Goal: Transaction & Acquisition: Purchase product/service

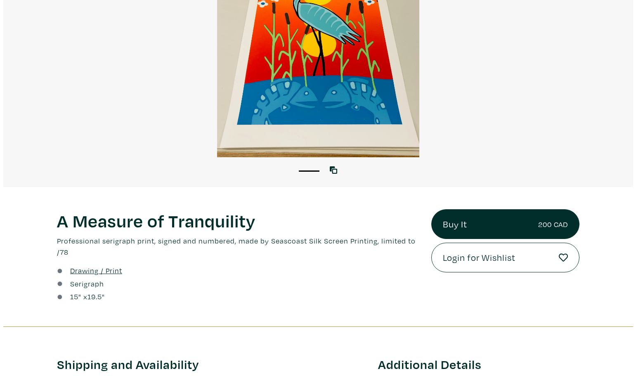
scroll to position [124, 0]
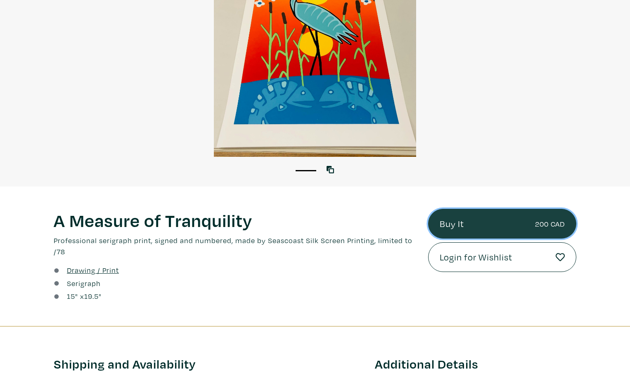
click at [452, 220] on link "Buy It 200 CAD" at bounding box center [502, 224] width 148 height 30
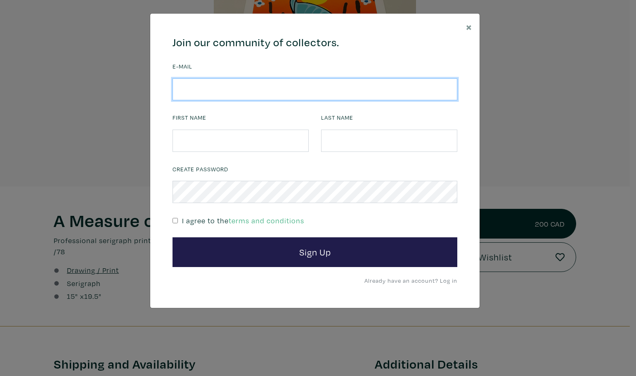
click at [277, 93] on input "email" at bounding box center [314, 89] width 285 height 22
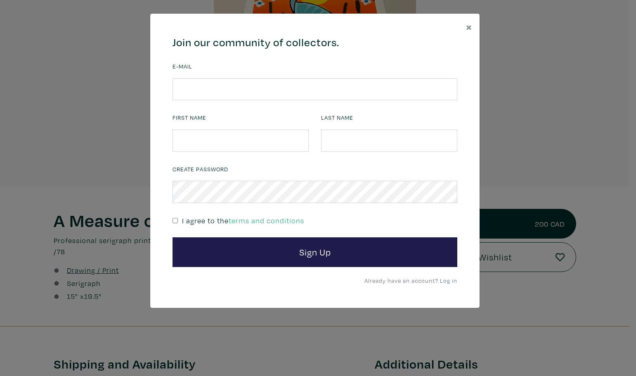
click at [440, 279] on link "Already have an account? Log in" at bounding box center [410, 280] width 93 height 8
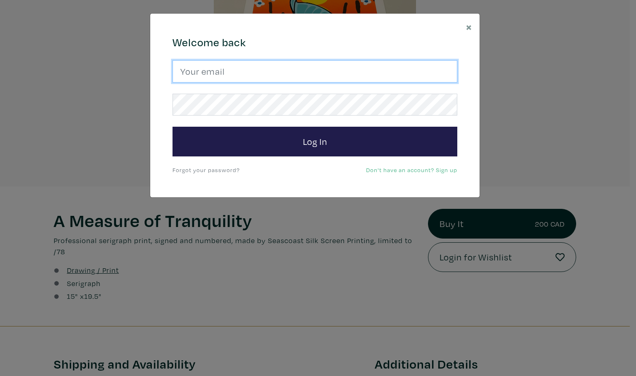
click at [236, 72] on input "email" at bounding box center [314, 71] width 285 height 22
type input "scottbruce@yahoo.com"
drag, startPoint x: 316, startPoint y: 73, endPoint x: 108, endPoint y: 68, distance: 208.0
click at [108, 68] on div "× 664c6a6d6e3476504e6b79362f4172494552756f694733386b666278545363695a485979654c4…" at bounding box center [318, 188] width 636 height 376
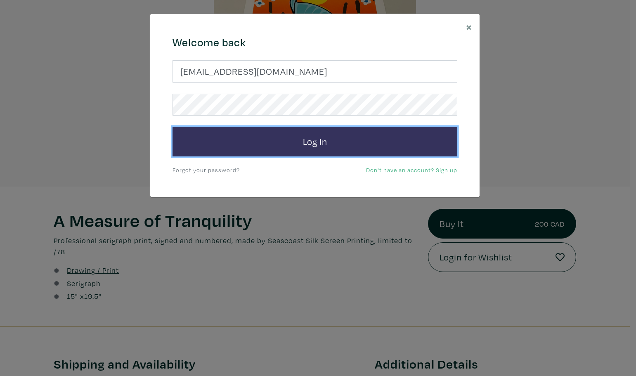
click at [283, 141] on button "Log In" at bounding box center [314, 142] width 285 height 30
click at [328, 134] on button "Log In" at bounding box center [314, 142] width 285 height 30
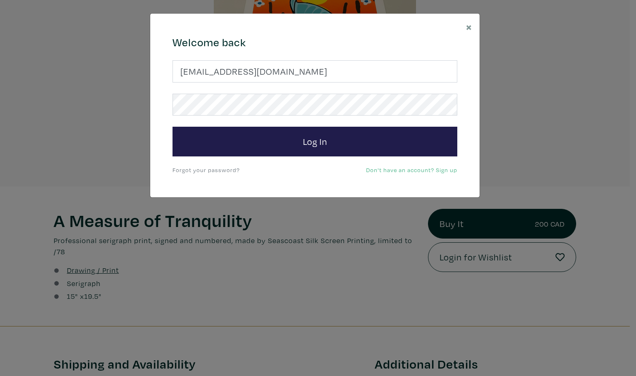
click at [182, 168] on link "Forgot your password?" at bounding box center [205, 170] width 67 height 8
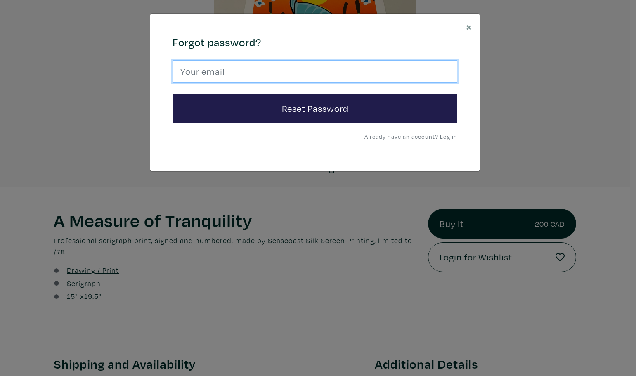
click at [204, 68] on input "email" at bounding box center [314, 71] width 285 height 22
paste input "scottbruce@yahoo.com"
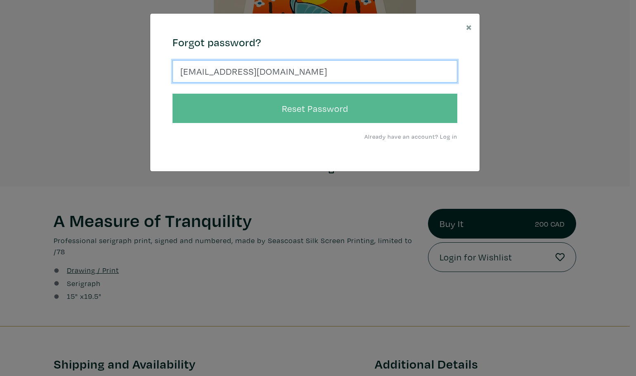
type input "scottbruce@yahoo.com"
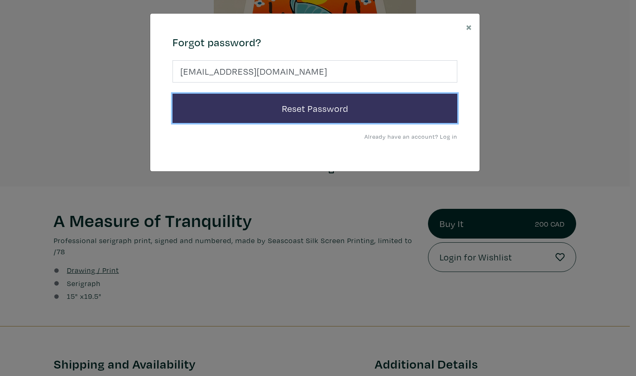
click at [297, 104] on button "Reset Password" at bounding box center [314, 109] width 285 height 30
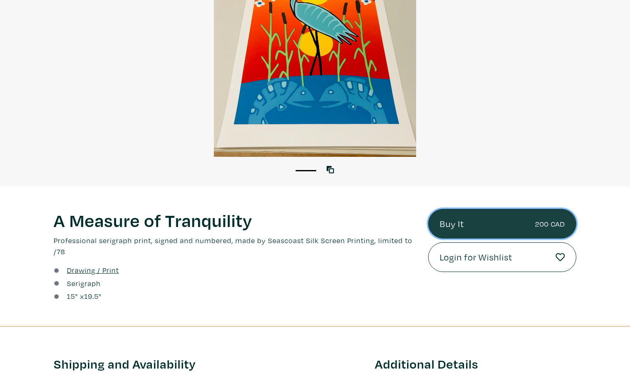
click at [460, 221] on link "Buy It 200 CAD" at bounding box center [502, 224] width 148 height 30
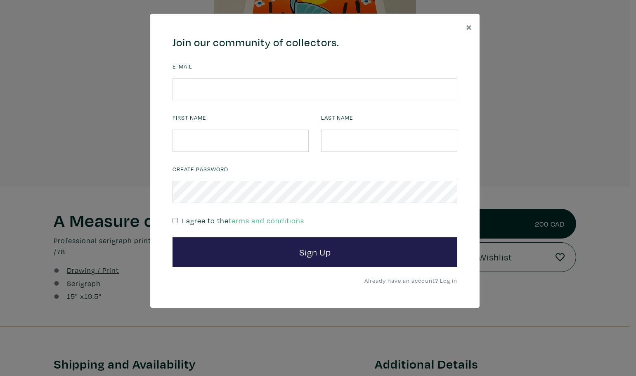
click at [446, 276] on link "Already have an account? Log in" at bounding box center [410, 280] width 93 height 8
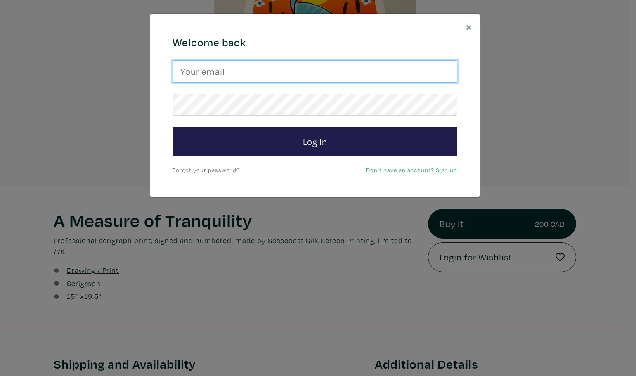
click at [219, 75] on input "email" at bounding box center [314, 71] width 285 height 22
type input "scottbruce@yahoo.com"
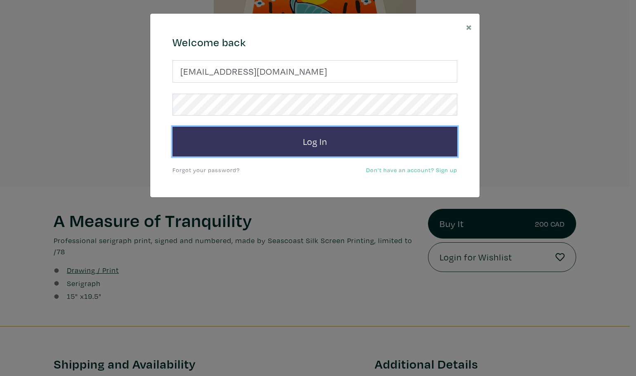
click at [323, 151] on button "Log In" at bounding box center [314, 142] width 285 height 30
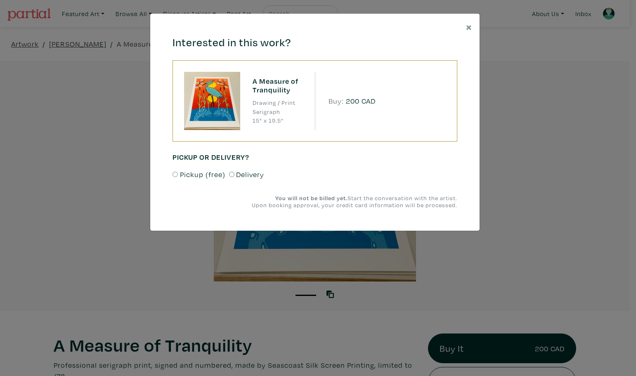
click at [176, 176] on input "Pickup (free)" at bounding box center [174, 174] width 5 height 5
radio input "true"
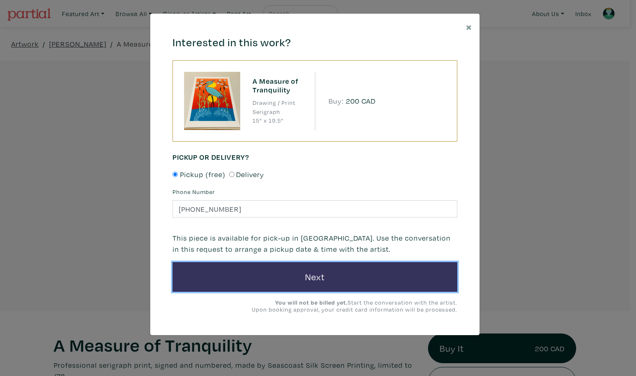
click at [324, 279] on button "Next" at bounding box center [314, 277] width 285 height 30
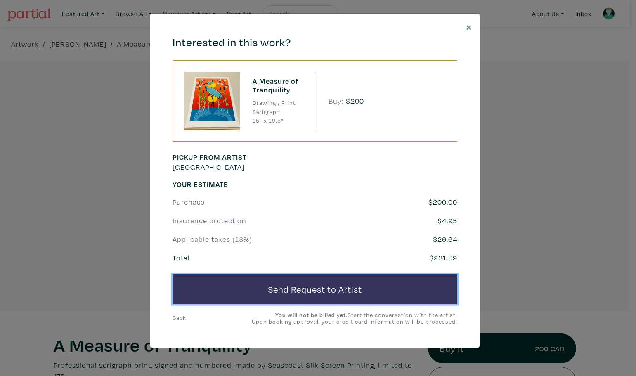
click at [324, 284] on button "Send Request to Artist" at bounding box center [314, 289] width 285 height 30
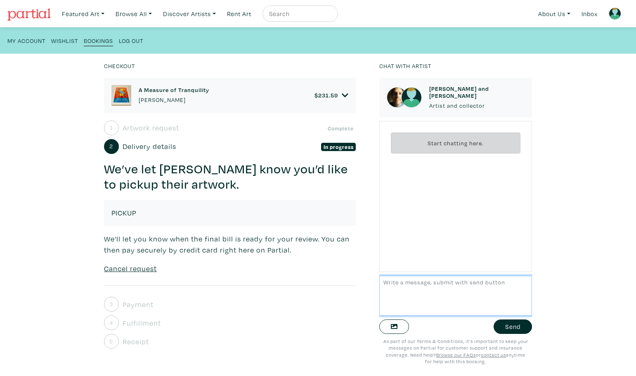
click at [470, 278] on textarea at bounding box center [455, 296] width 153 height 40
type textarea "I"
type textarea "Hi - Is pick up available downtown?"
click at [499, 326] on button "Send" at bounding box center [512, 326] width 38 height 14
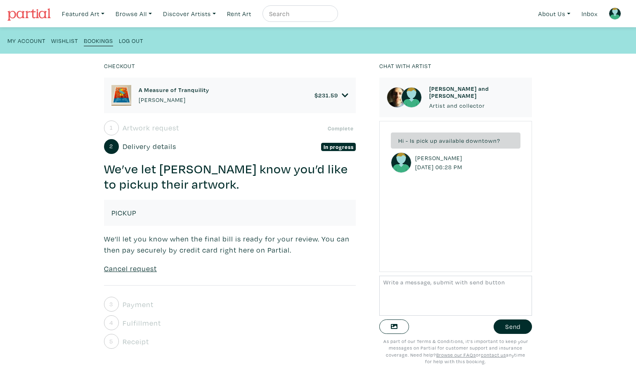
click at [31, 39] on small "My Account" at bounding box center [26, 41] width 38 height 8
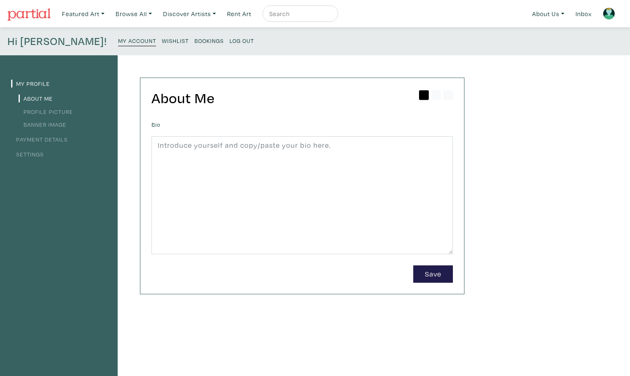
click at [194, 42] on small "Bookings" at bounding box center [208, 41] width 29 height 8
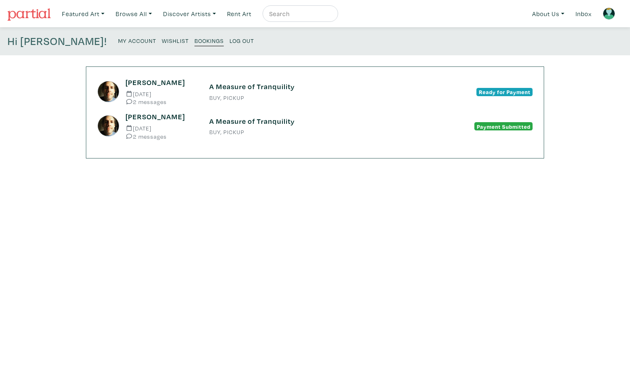
click at [160, 104] on small "2 messages" at bounding box center [160, 102] width 71 height 6
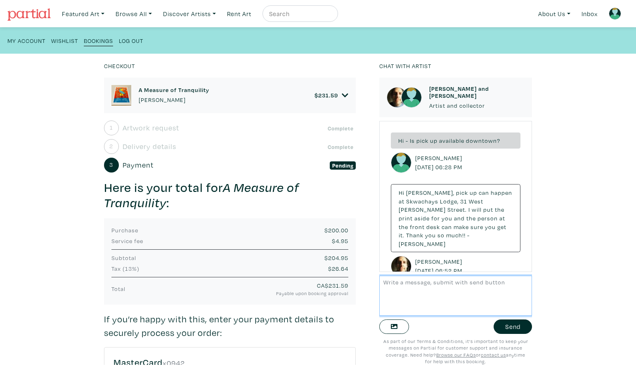
scroll to position [3, 0]
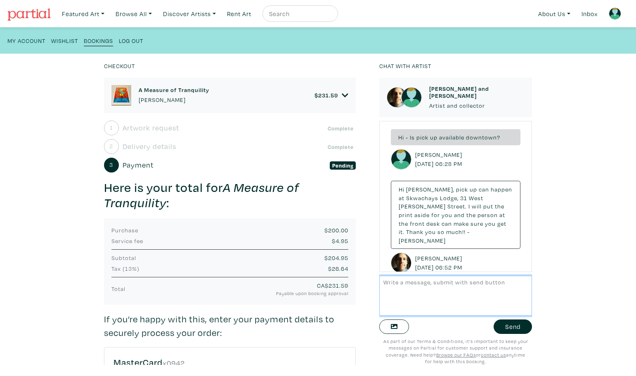
click at [450, 285] on textarea at bounding box center [455, 296] width 153 height 40
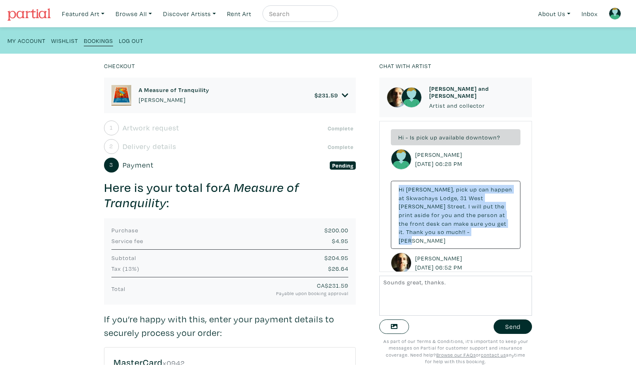
drag, startPoint x: 441, startPoint y: 229, endPoint x: 392, endPoint y: 185, distance: 65.8
click at [392, 185] on div "Hi Scott, pick up can happen at Skwachays Lodge, 31 West Pender" at bounding box center [456, 215] width 130 height 68
copy small "Hi Scott, pick up can happen at Skwachays Lodge, 31 West Pender Street. I will …"
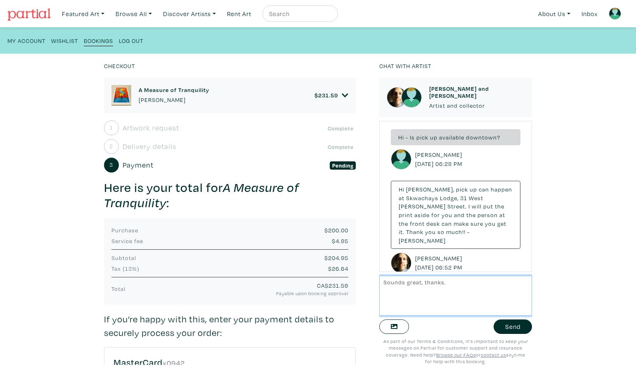
click at [451, 281] on textarea "Sounds great, thanks." at bounding box center [455, 296] width 153 height 40
type textarea "Sounds great, thanks. I'll pick up mid next week. It's a fantastic piece!"
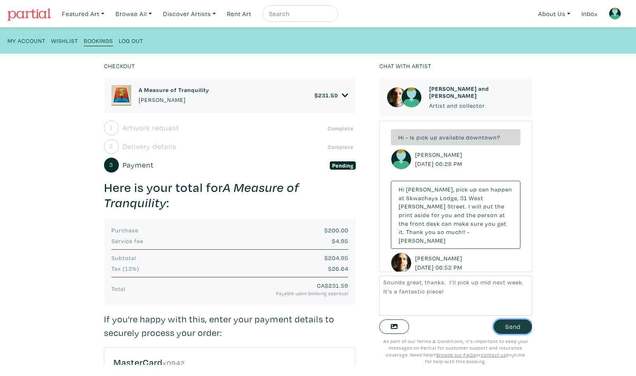
click at [509, 328] on button "Send" at bounding box center [512, 326] width 38 height 14
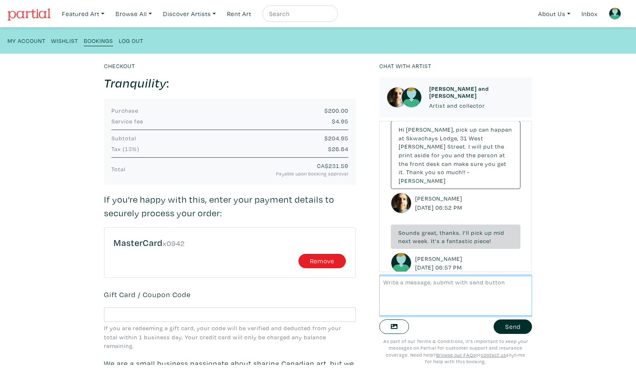
scroll to position [165, 0]
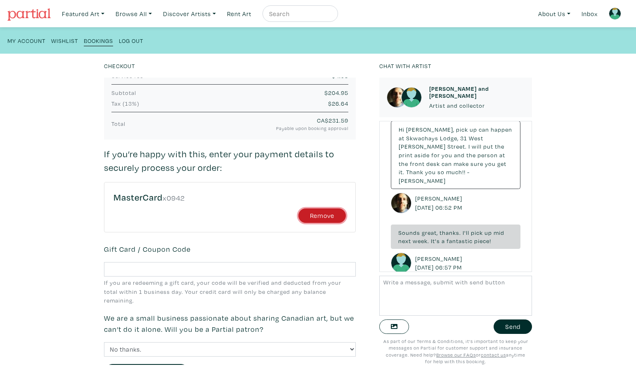
click at [307, 217] on button "Remove" at bounding box center [321, 215] width 47 height 14
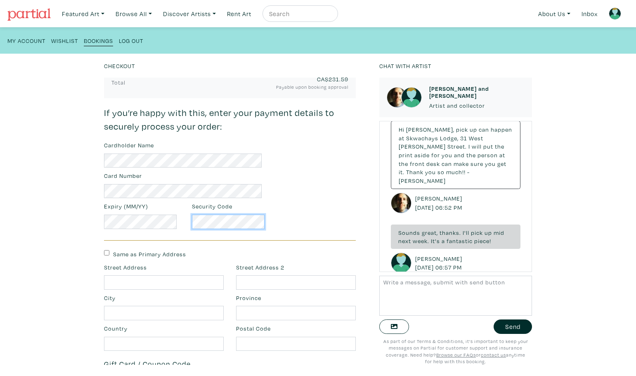
scroll to position [289, 0]
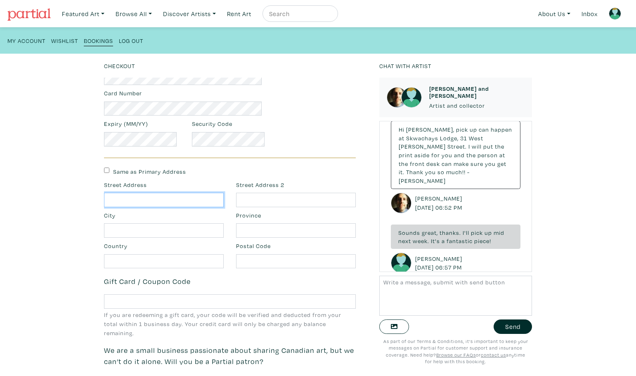
click at [183, 202] on input "text" at bounding box center [164, 200] width 120 height 14
type input "18TH FLOOR"
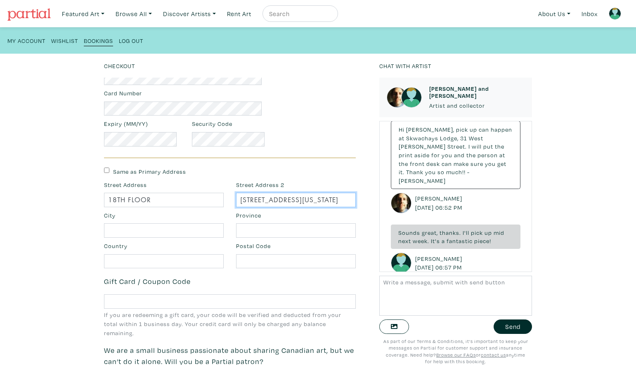
type input "700 WEST GEORGIA STREET"
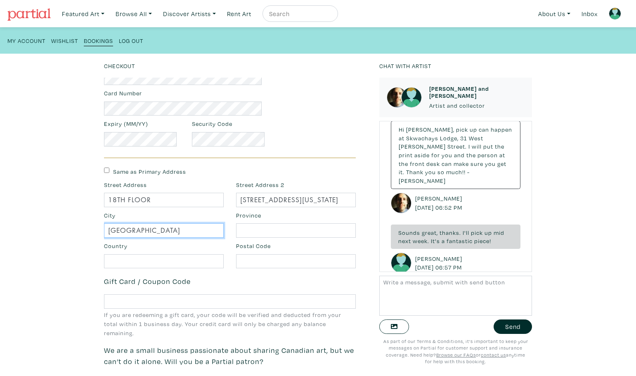
type input "VANCOUVER"
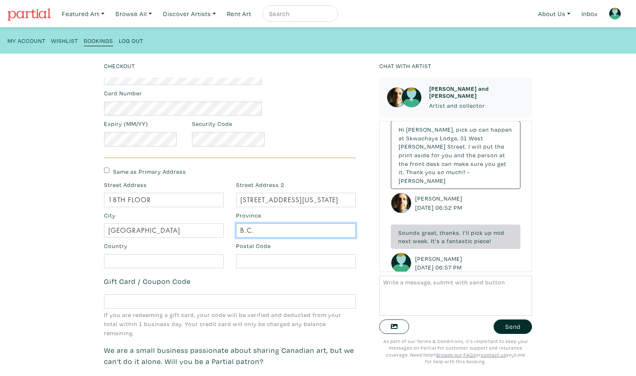
type input "B.C."
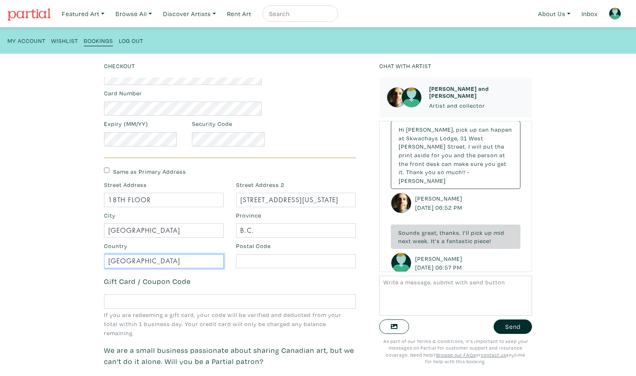
type input "CANADA"
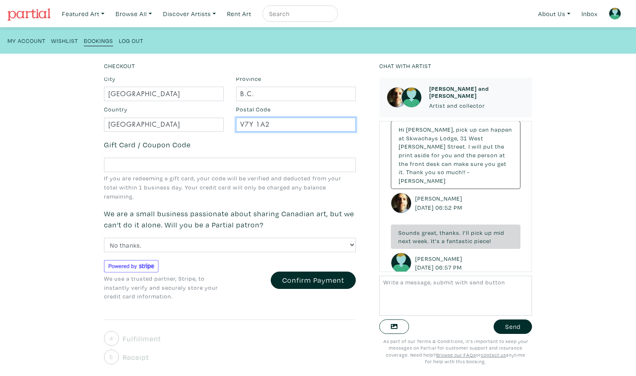
scroll to position [428, 0]
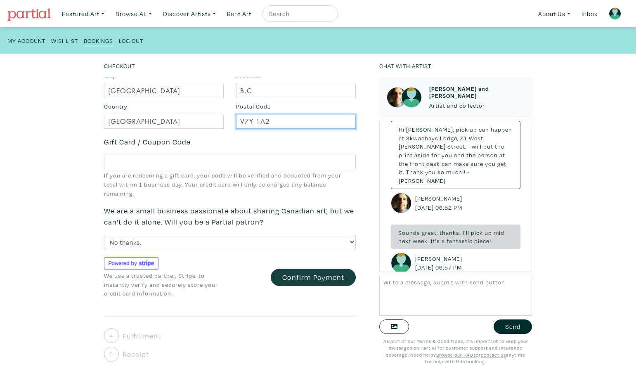
type input "V7Y 1A2"
click at [304, 274] on button "Confirm Payment" at bounding box center [313, 278] width 85 height 18
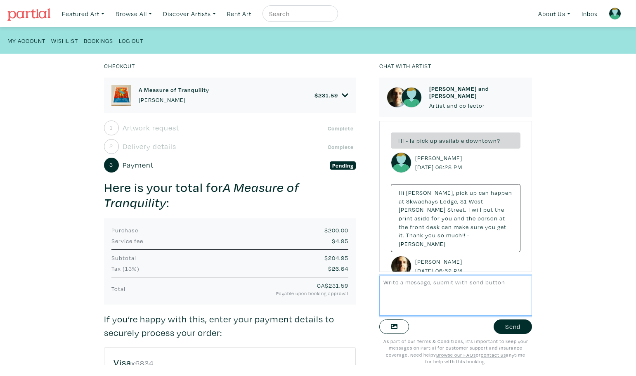
scroll to position [63, 0]
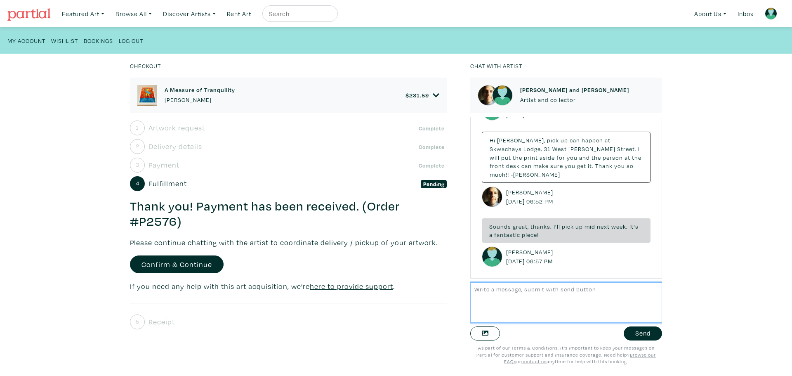
scroll to position [39, 0]
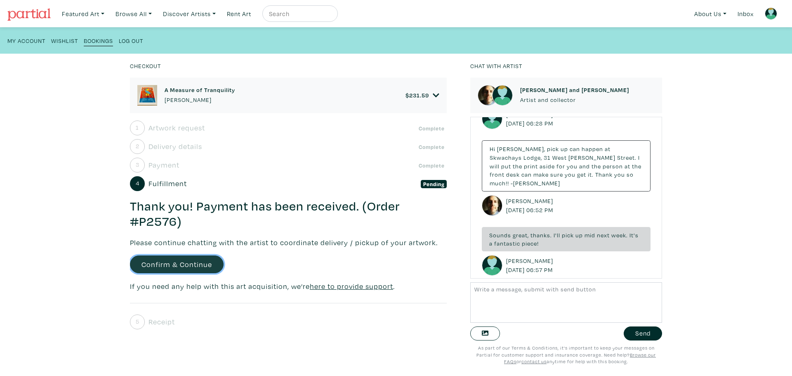
click at [196, 260] on link "Confirm & Continue" at bounding box center [177, 264] width 94 height 18
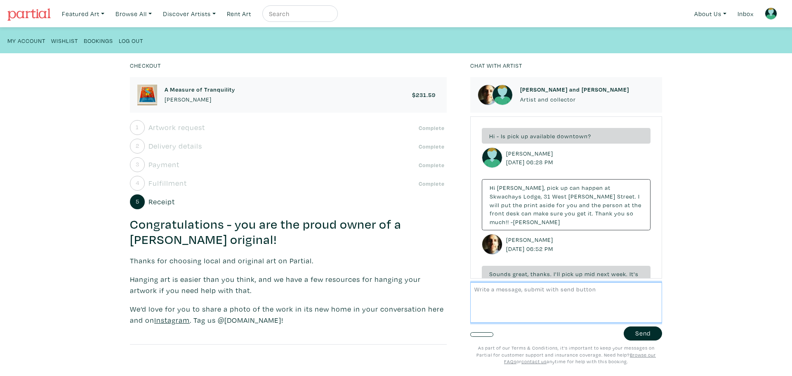
scroll to position [39, 0]
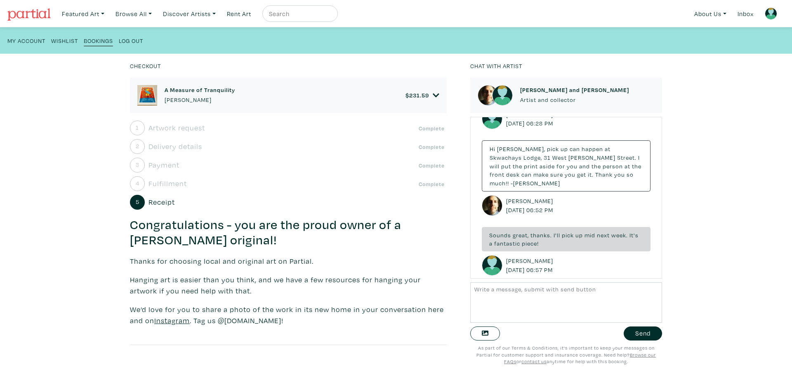
click at [132, 40] on small "Log Out" at bounding box center [131, 41] width 24 height 8
